Goal: Transaction & Acquisition: Book appointment/travel/reservation

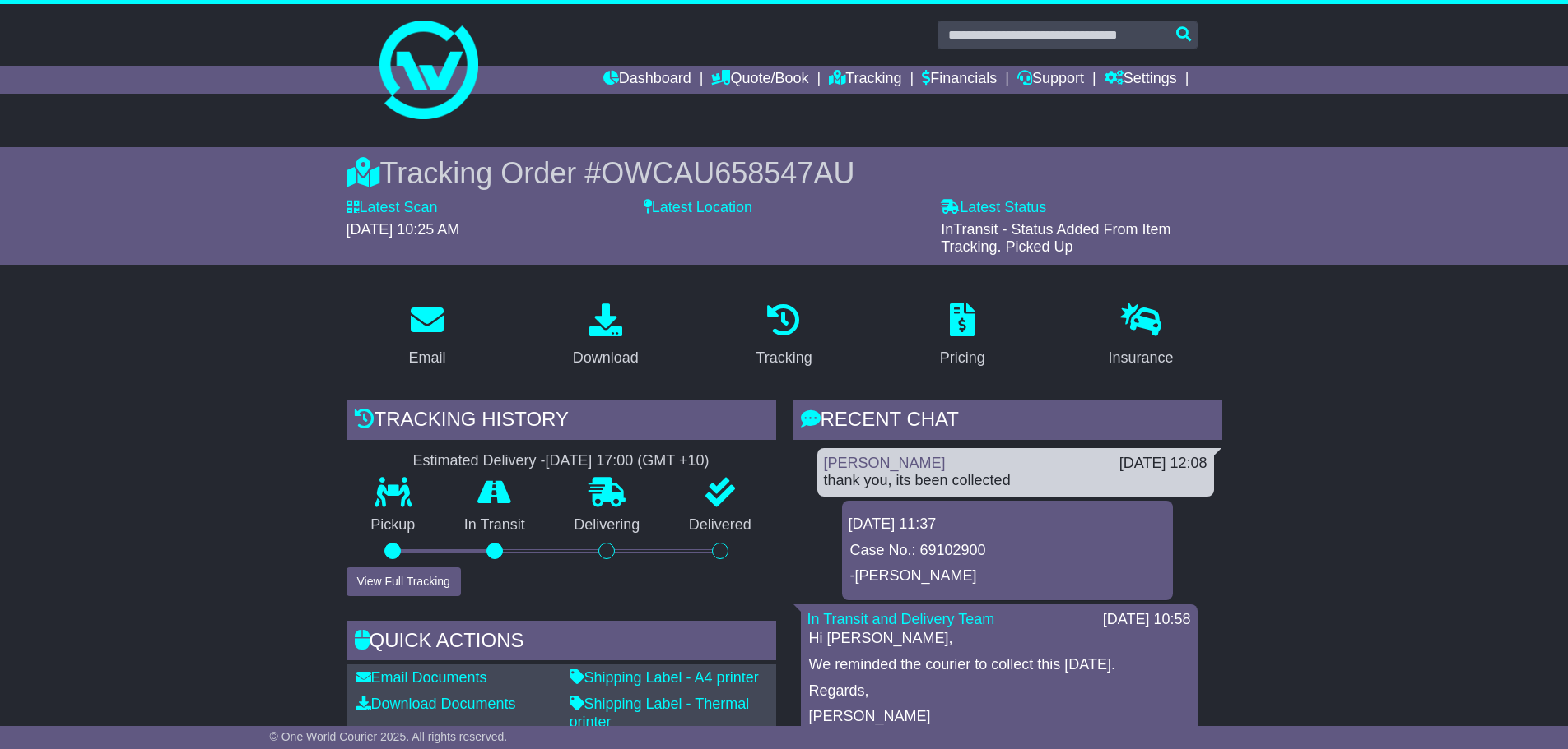
scroll to position [237, 0]
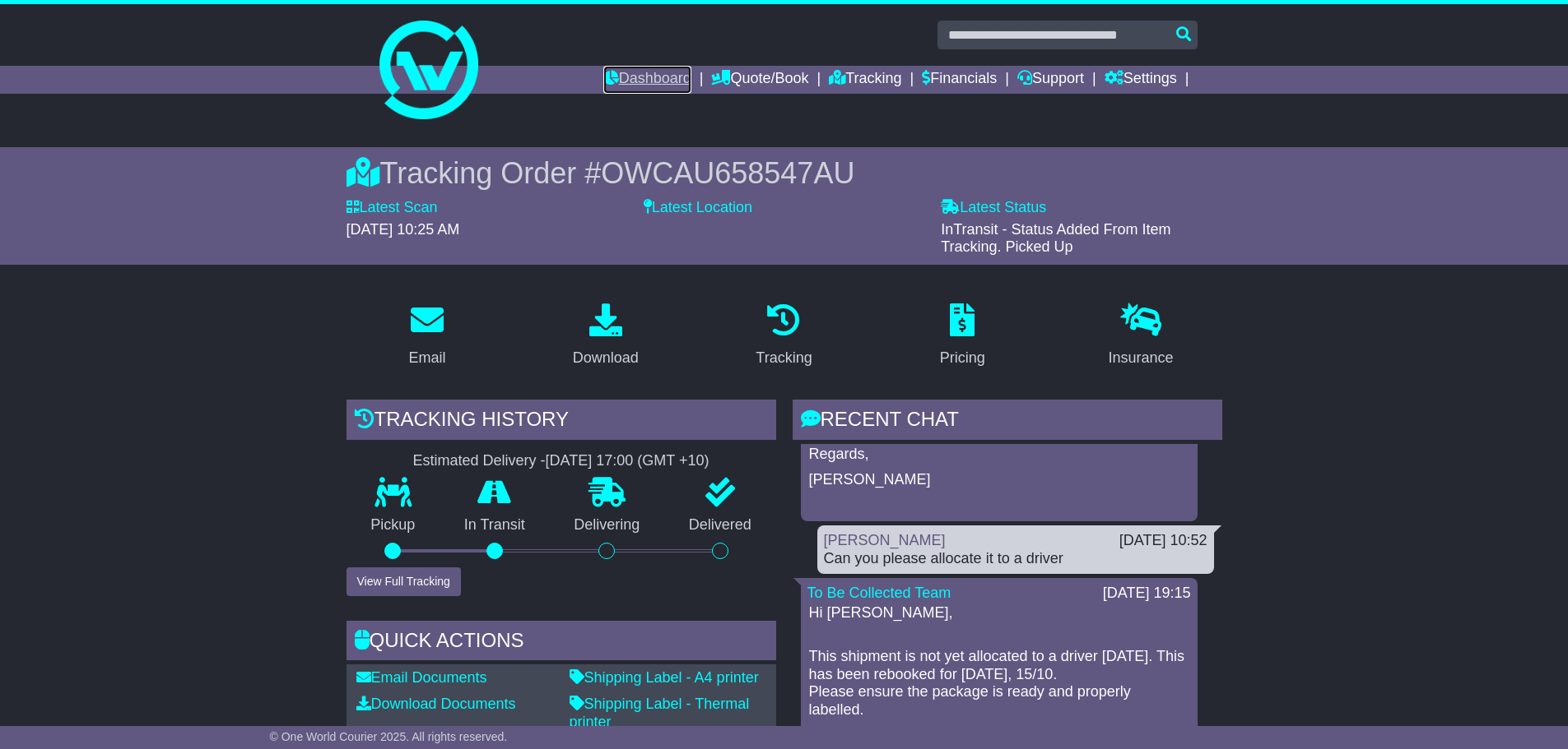
click at [643, 76] on link "Dashboard" at bounding box center [647, 80] width 88 height 28
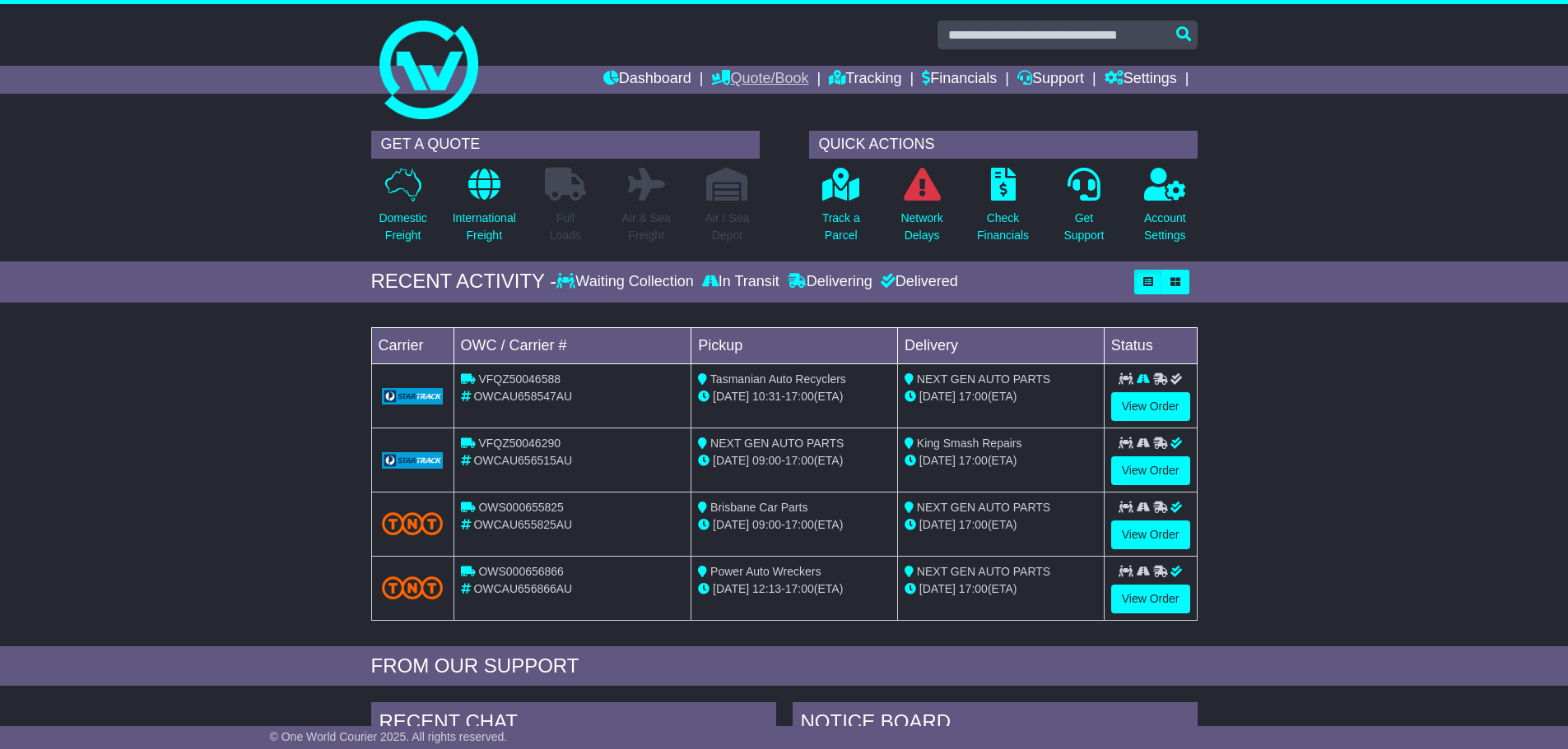
click at [735, 83] on link "Quote/Book" at bounding box center [759, 80] width 97 height 28
click at [737, 110] on link "Domestic" at bounding box center [776, 107] width 130 height 18
